Goal: Navigation & Orientation: Go to known website

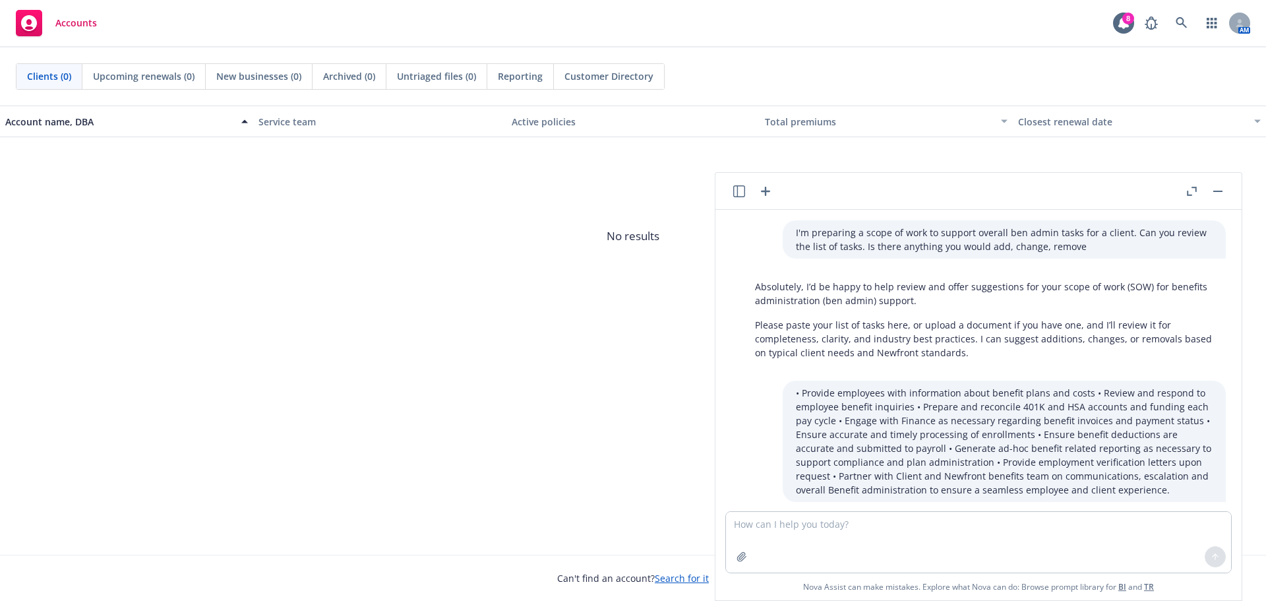
scroll to position [1558, 0]
